Goal: Information Seeking & Learning: Learn about a topic

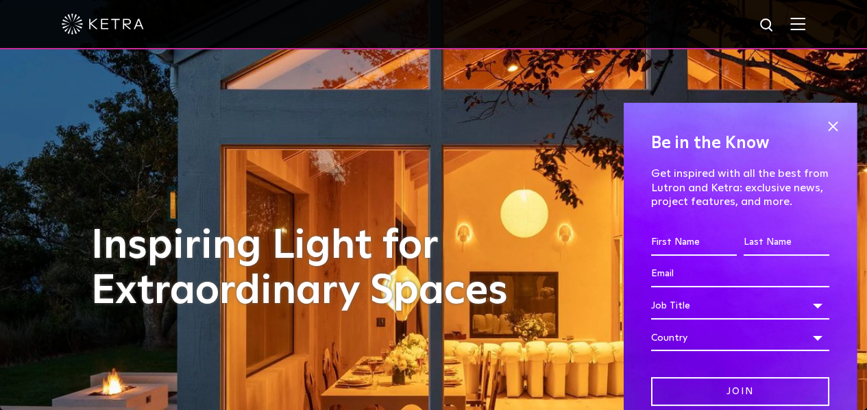
click at [805, 27] on img at bounding box center [797, 23] width 15 height 13
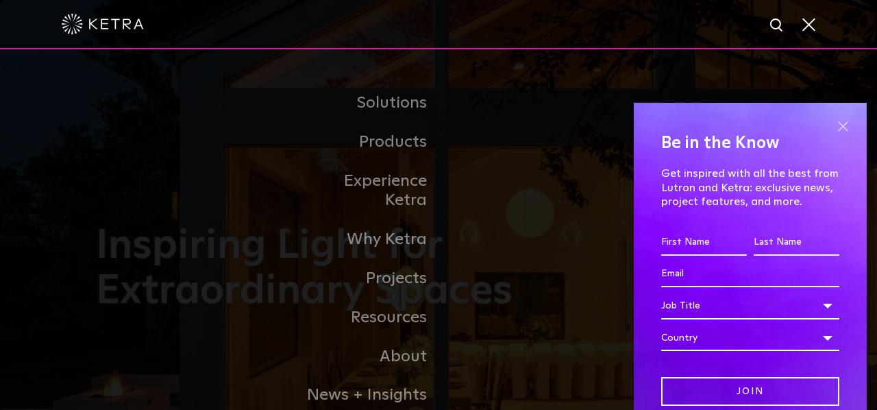
click at [833, 117] on span at bounding box center [843, 127] width 21 height 21
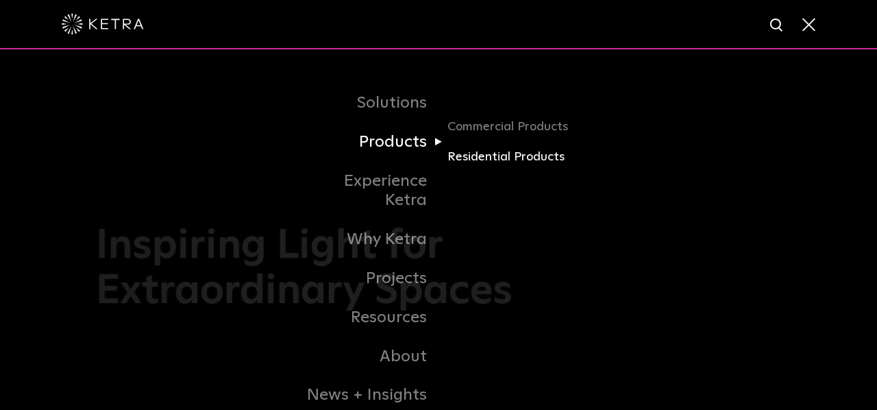
click at [504, 167] on link "Residential Products" at bounding box center [514, 157] width 132 height 20
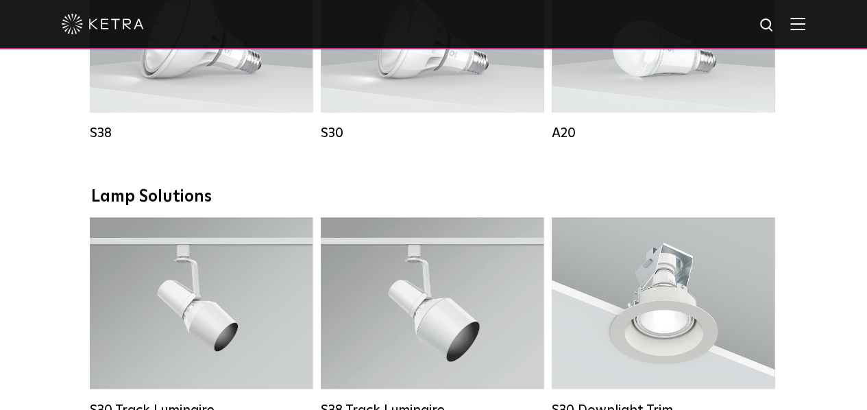
scroll to position [685, 0]
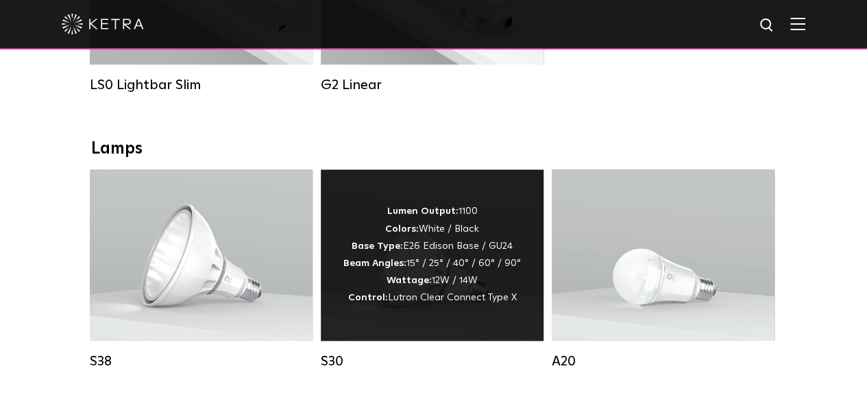
click at [465, 273] on div "Lumen Output: 1100 Colors: White / Black Base Type: E26 Edison Base / GU24 Beam…" at bounding box center [432, 254] width 178 height 103
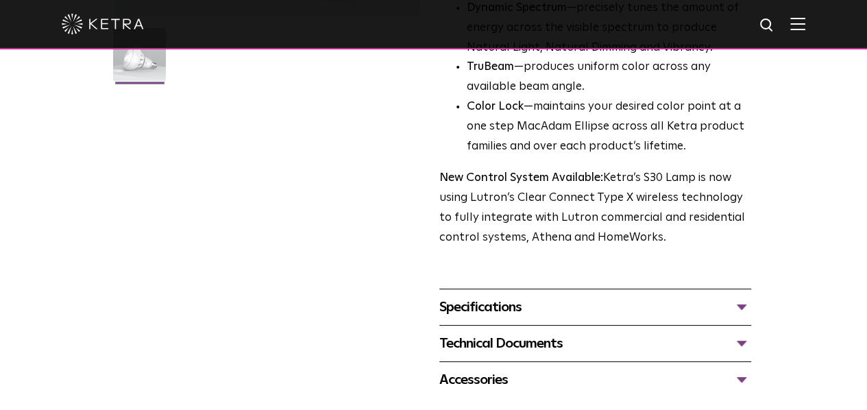
scroll to position [456, 0]
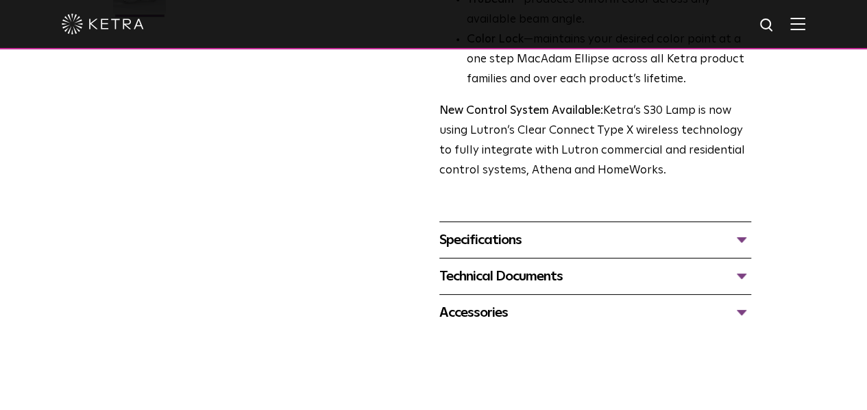
click at [751, 229] on div "Specifications" at bounding box center [595, 240] width 312 height 22
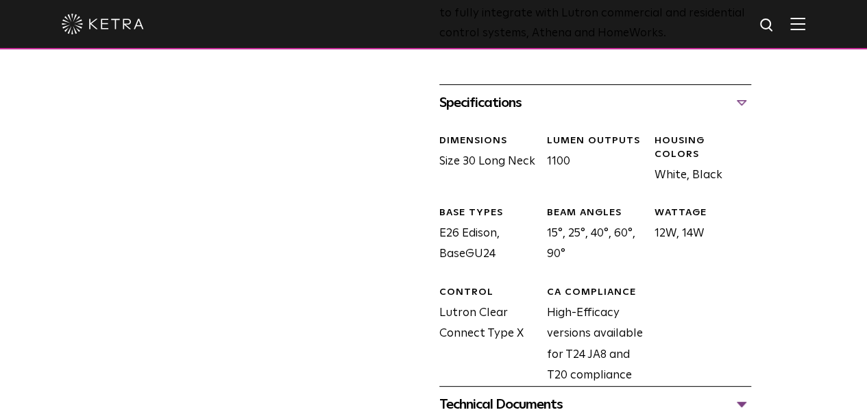
scroll to position [776, 0]
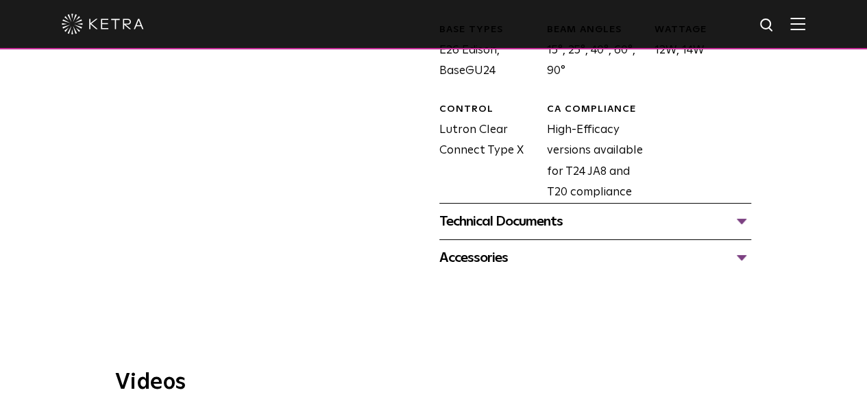
click at [751, 210] on div "Technical Documents" at bounding box center [595, 221] width 312 height 22
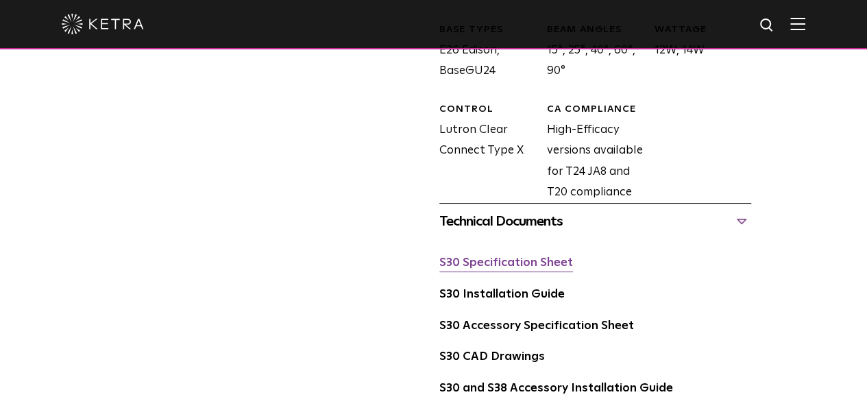
click at [548, 257] on link "S30 Specification Sheet" at bounding box center [506, 263] width 134 height 12
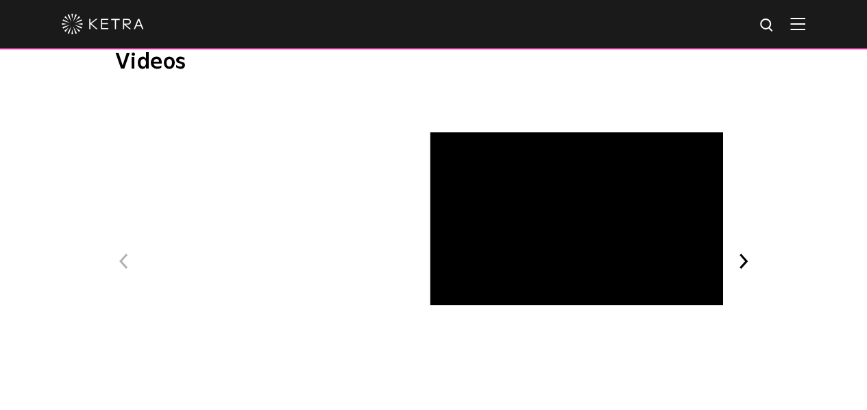
scroll to position [1296, 0]
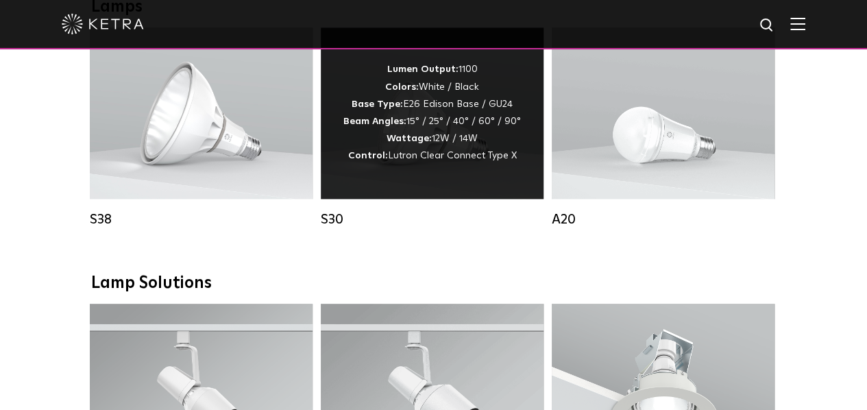
scroll to position [685, 0]
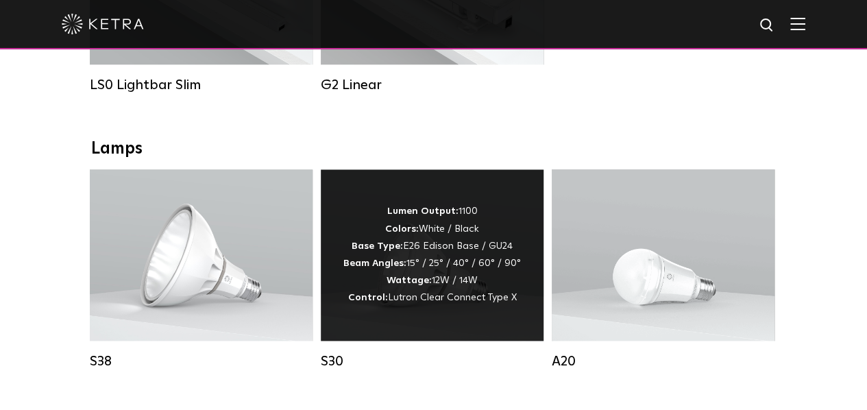
click at [483, 257] on div "Lumen Output: 1100 Colors: White / Black Base Type: E26 Edison Base / GU24 Beam…" at bounding box center [432, 254] width 178 height 103
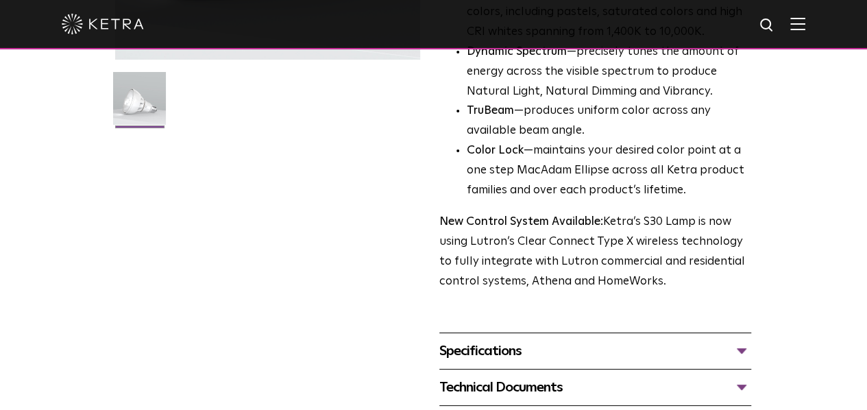
scroll to position [365, 0]
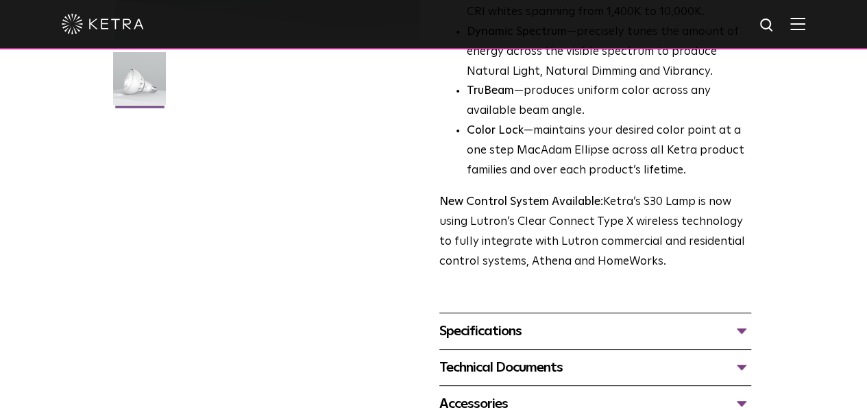
click at [751, 320] on div "Specifications" at bounding box center [595, 331] width 312 height 22
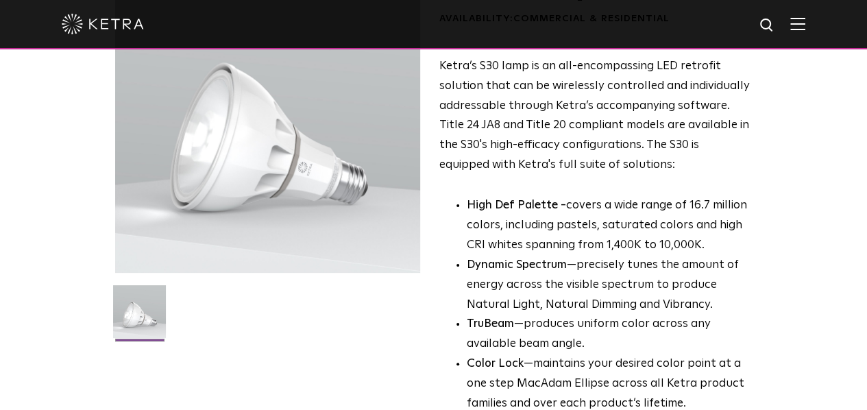
scroll to position [137, 0]
